Goal: Contribute content

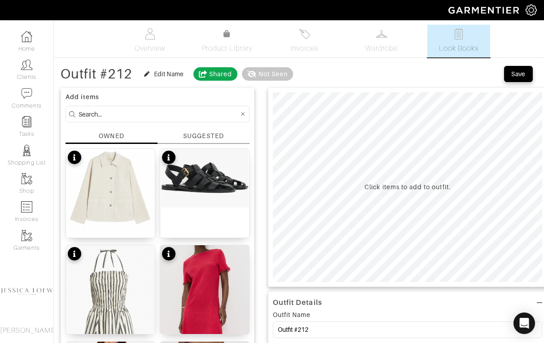
click at [156, 113] on input at bounding box center [159, 114] width 160 height 11
type input "solid & striped"
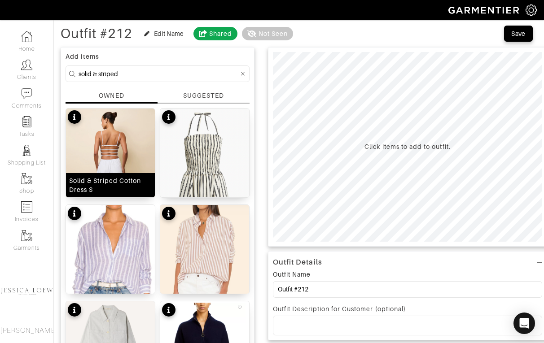
scroll to position [40, 0]
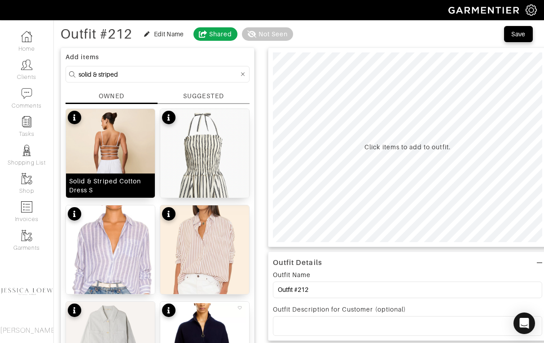
click at [127, 146] on img at bounding box center [110, 171] width 89 height 124
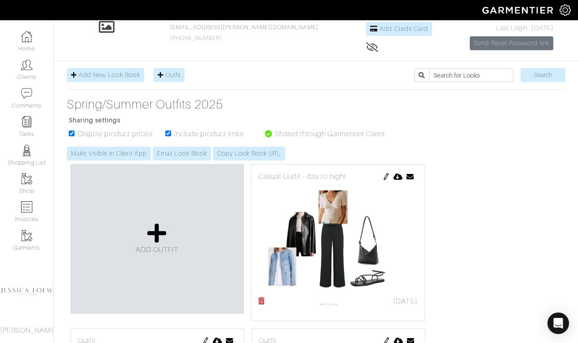
scroll to position [63, 0]
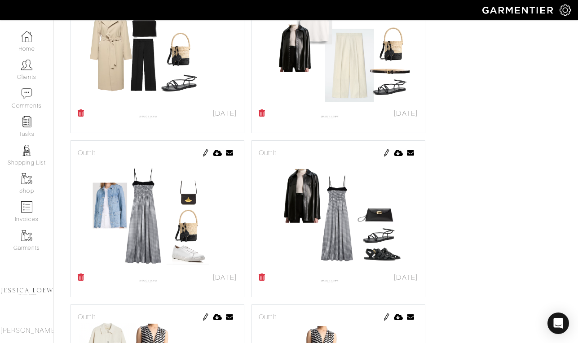
scroll to position [4689, 0]
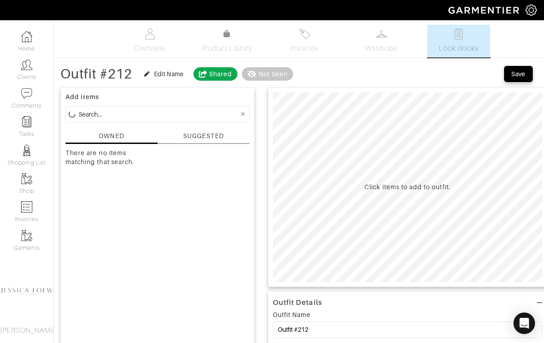
scroll to position [40, 0]
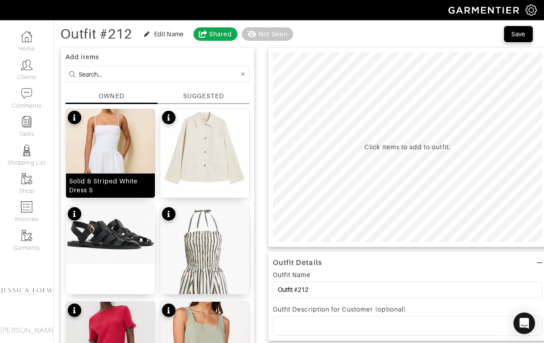
click at [110, 148] on img at bounding box center [110, 175] width 89 height 132
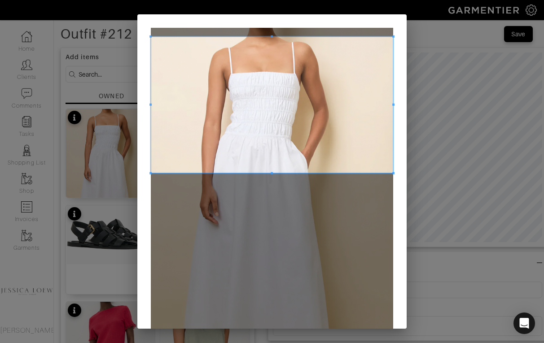
click at [289, 84] on span at bounding box center [272, 105] width 242 height 136
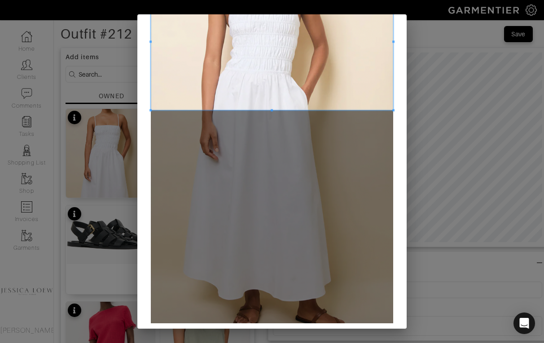
scroll to position [62, 0]
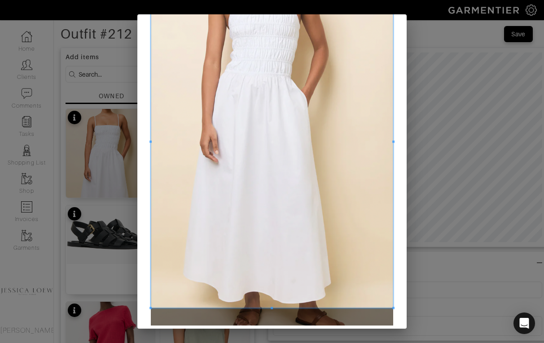
click at [272, 309] on span at bounding box center [272, 309] width 2 height 2
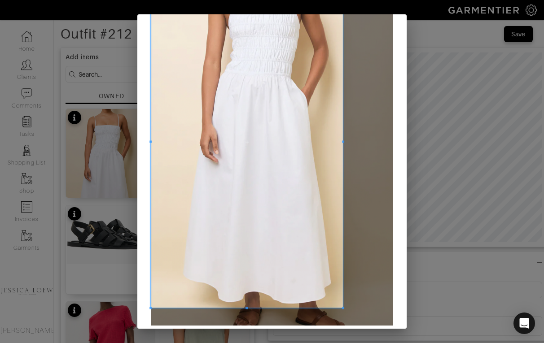
click at [342, 142] on span at bounding box center [343, 142] width 2 height 2
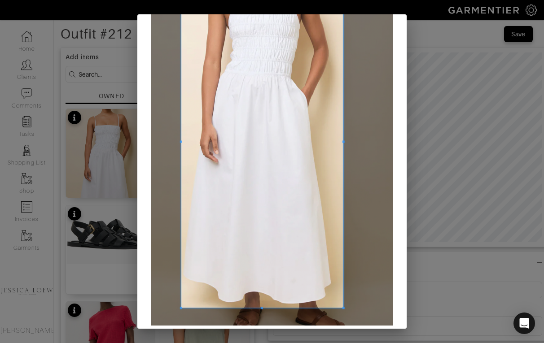
click at [180, 141] on span at bounding box center [181, 142] width 2 height 2
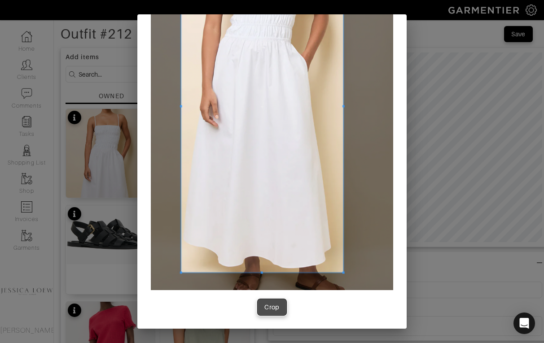
click at [282, 307] on button "Crop" at bounding box center [272, 307] width 29 height 16
